Goal: Information Seeking & Learning: Find specific fact

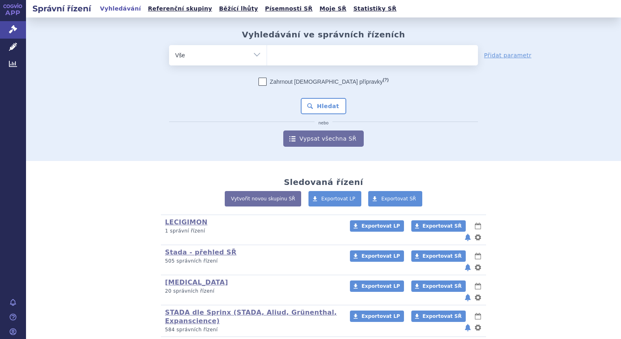
click at [191, 308] on link "STADA dle Sprinx (STADA, Aliud, Grünenthal, Expanscience)" at bounding box center [251, 316] width 172 height 16
click at [190, 308] on link "STADA dle Sprinx (STADA, Aliud, Grünenthal, Expanscience)" at bounding box center [251, 316] width 172 height 16
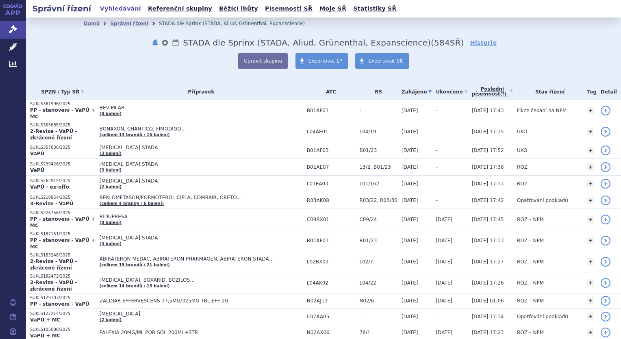
click at [119, 8] on link "Vyhledávání" at bounding box center [121, 8] width 46 height 11
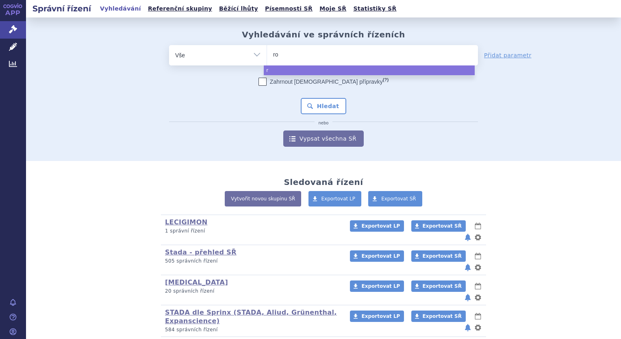
type input "rot"
type input "rotig"
type input "rotigo"
select select "rotigo"
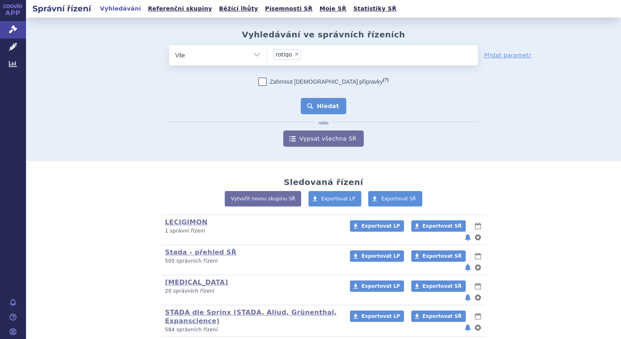
click at [324, 108] on button "Hledat" at bounding box center [324, 106] width 46 height 16
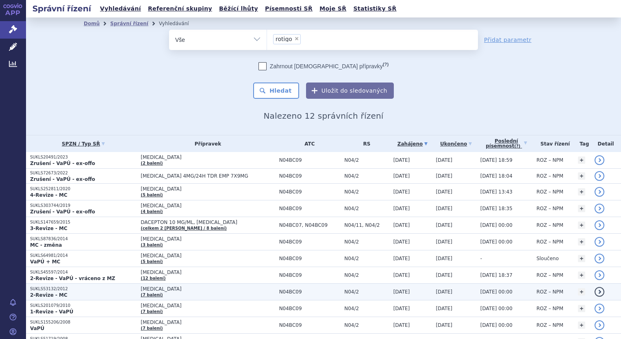
scroll to position [42, 0]
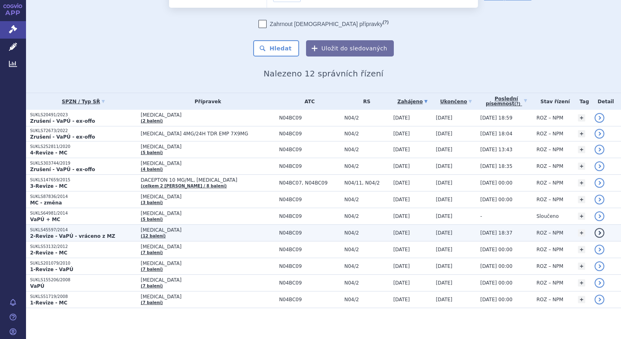
click at [145, 230] on span "NEUPRO" at bounding box center [208, 230] width 134 height 6
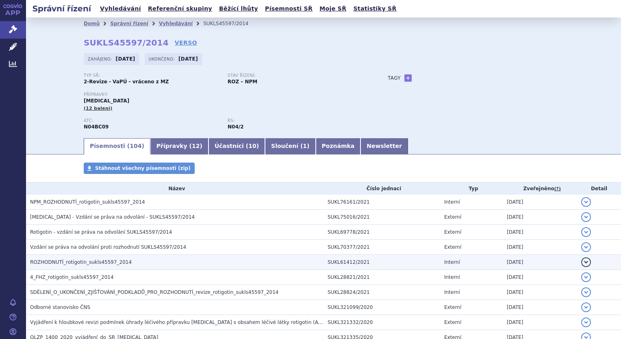
click at [68, 261] on span "ROZHODNUTÍ_rotigotin_sukls45597_2014" at bounding box center [81, 262] width 102 height 6
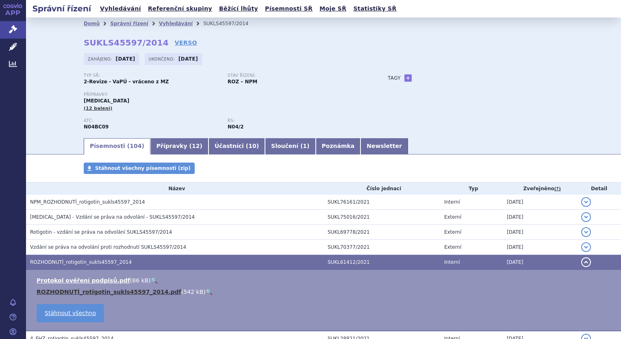
click at [115, 291] on link "ROZHODNUTÍ_rotigotin_sukls45597_2014.pdf" at bounding box center [109, 292] width 145 height 7
